Goal: Task Accomplishment & Management: Use online tool/utility

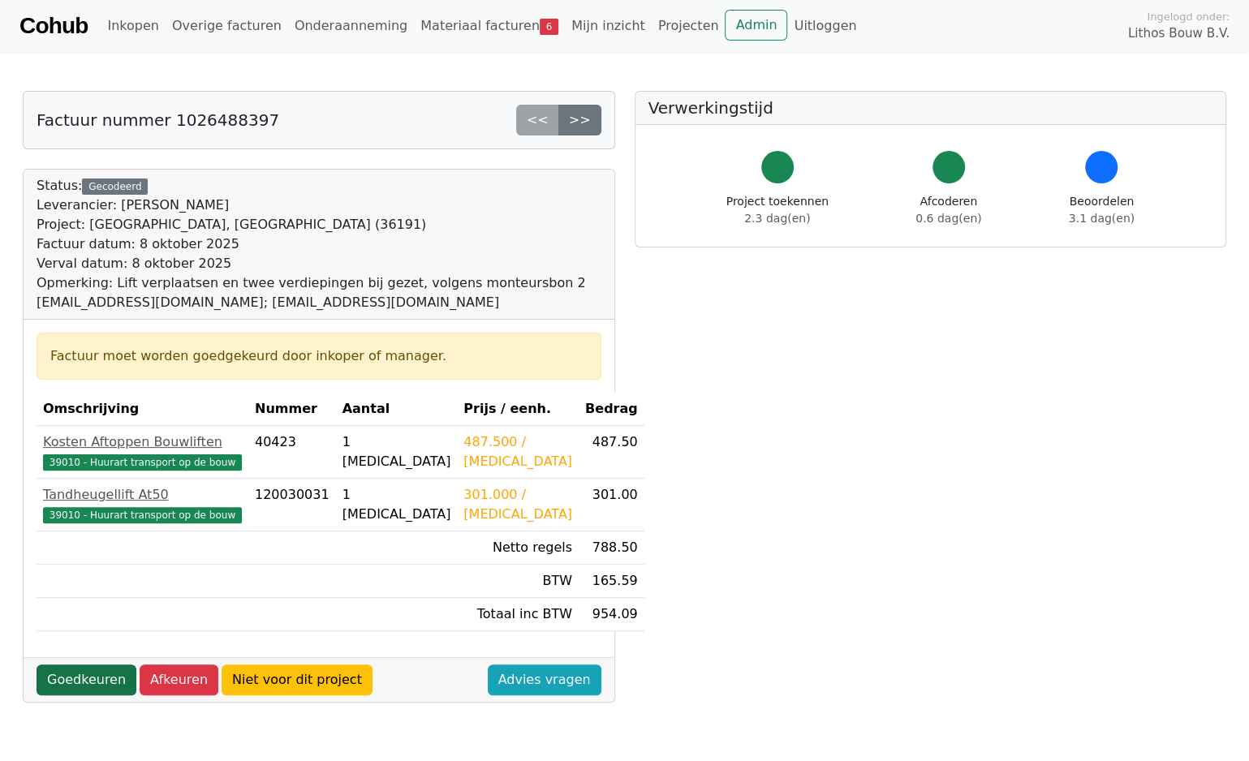
click at [88, 675] on link "Goedkeuren" at bounding box center [87, 680] width 100 height 31
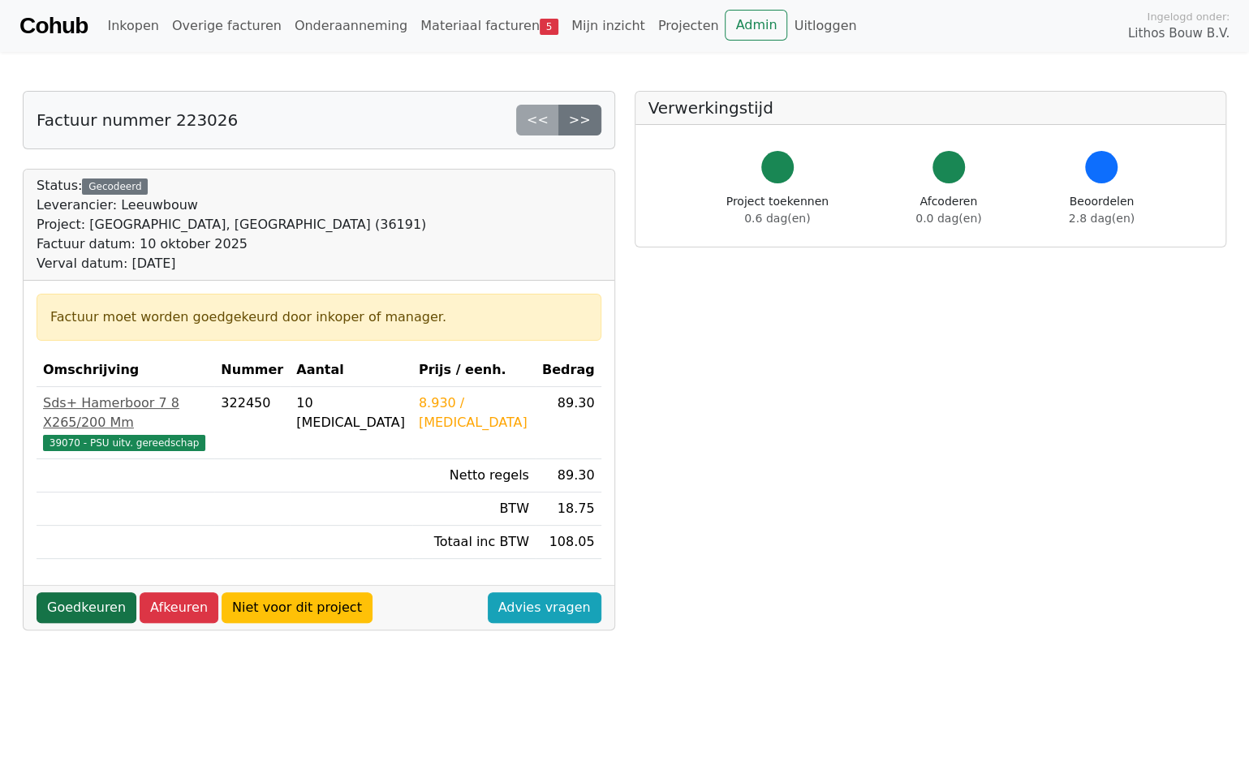
click at [90, 592] on link "Goedkeuren" at bounding box center [87, 607] width 100 height 31
click at [86, 592] on link "Goedkeuren" at bounding box center [87, 607] width 100 height 31
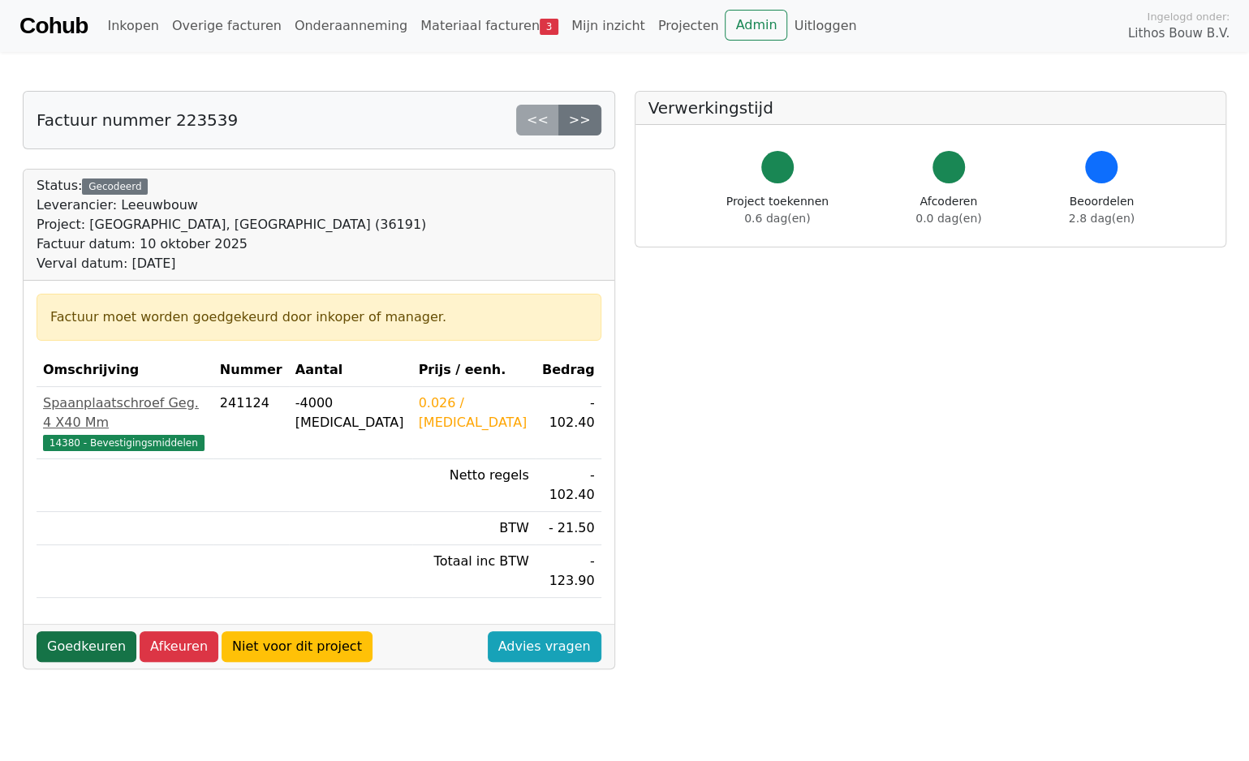
click at [87, 631] on link "Goedkeuren" at bounding box center [87, 646] width 100 height 31
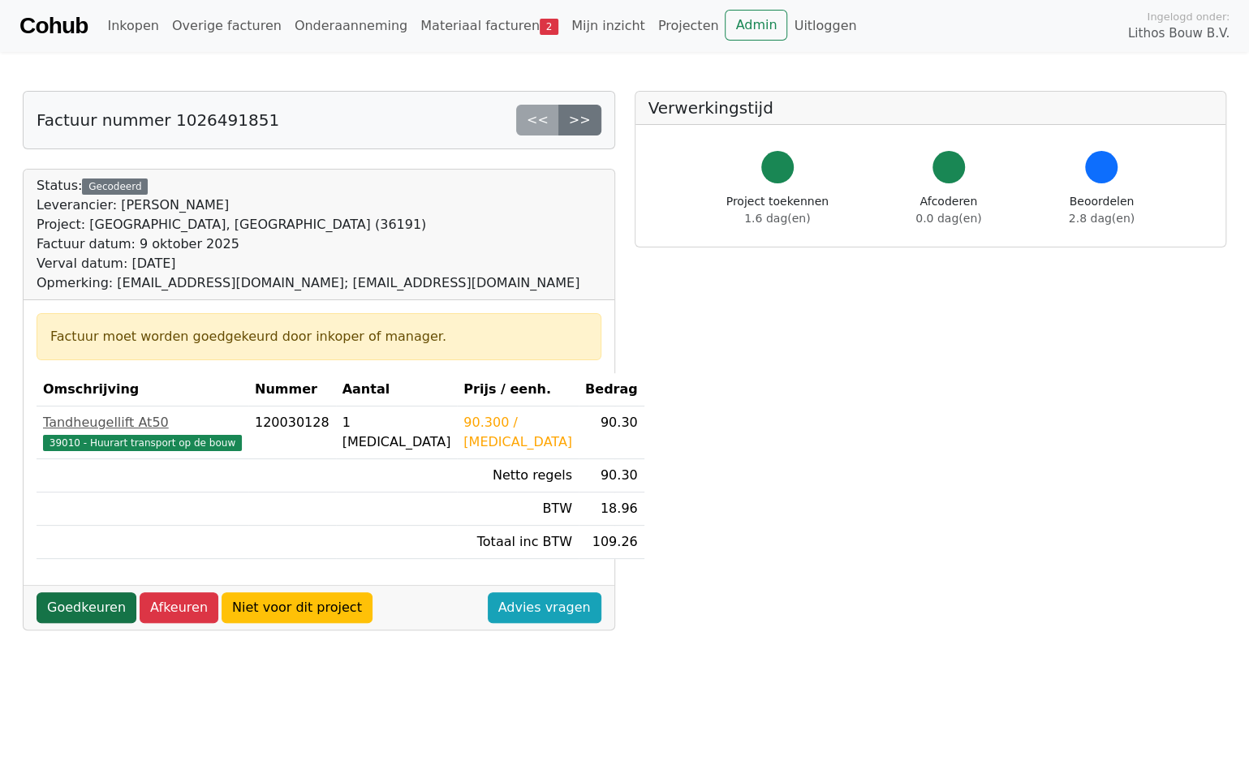
click at [78, 607] on link "Goedkeuren" at bounding box center [87, 607] width 100 height 31
click at [81, 607] on link "Goedkeuren" at bounding box center [87, 607] width 100 height 31
